Goal: Task Accomplishment & Management: Complete application form

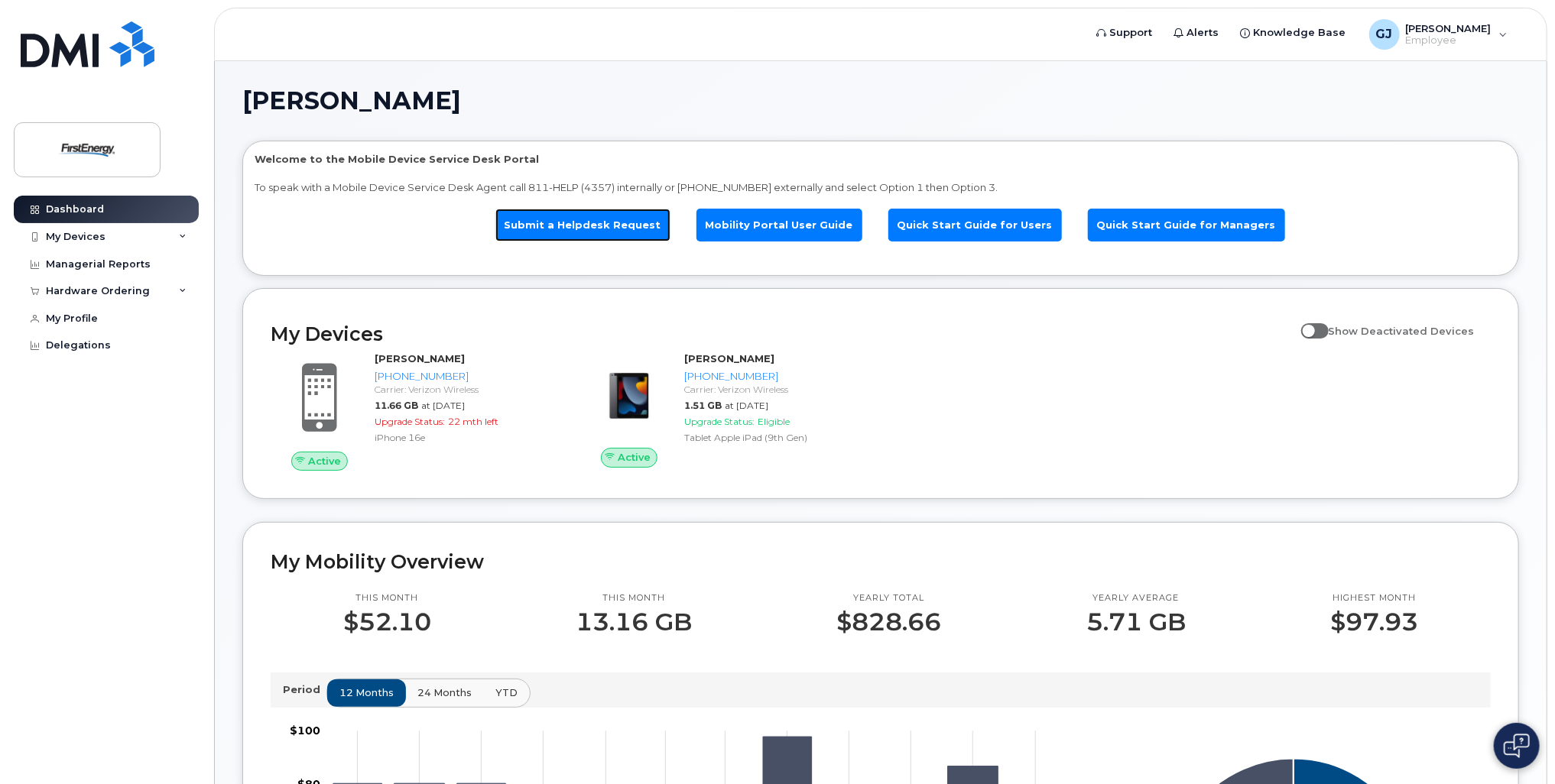
click at [598, 231] on link "Submit a Helpdesk Request" at bounding box center [582, 225] width 175 height 33
click at [568, 229] on link "Submit a Helpdesk Request" at bounding box center [582, 225] width 175 height 33
